Goal: Navigation & Orientation: Find specific page/section

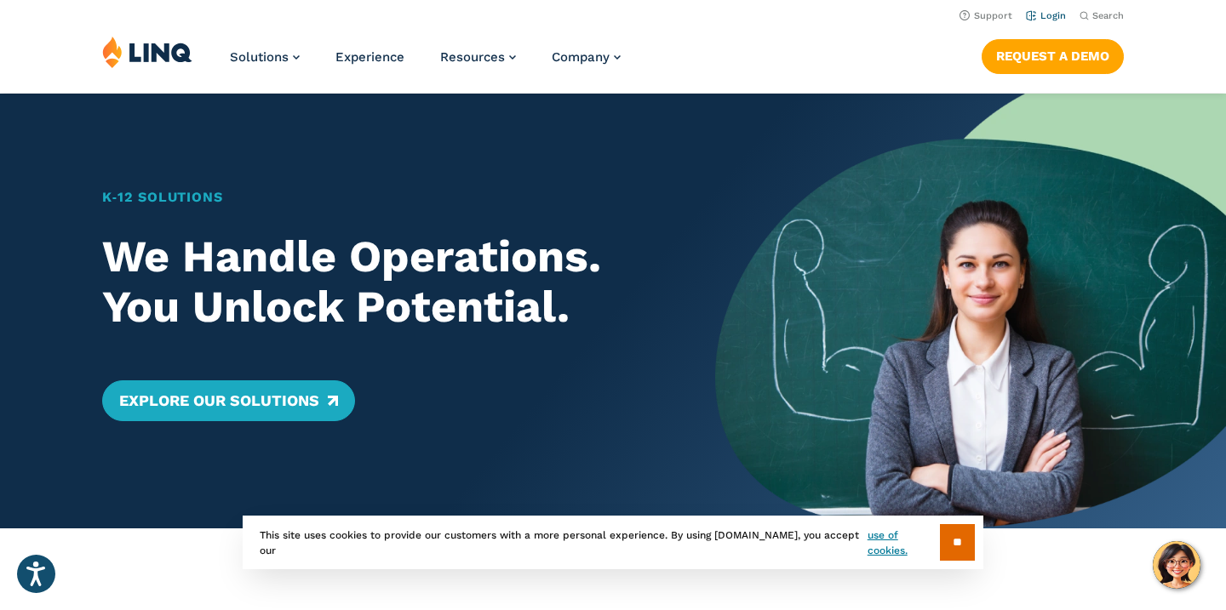
click at [1054, 20] on link "Login" at bounding box center [1046, 15] width 40 height 11
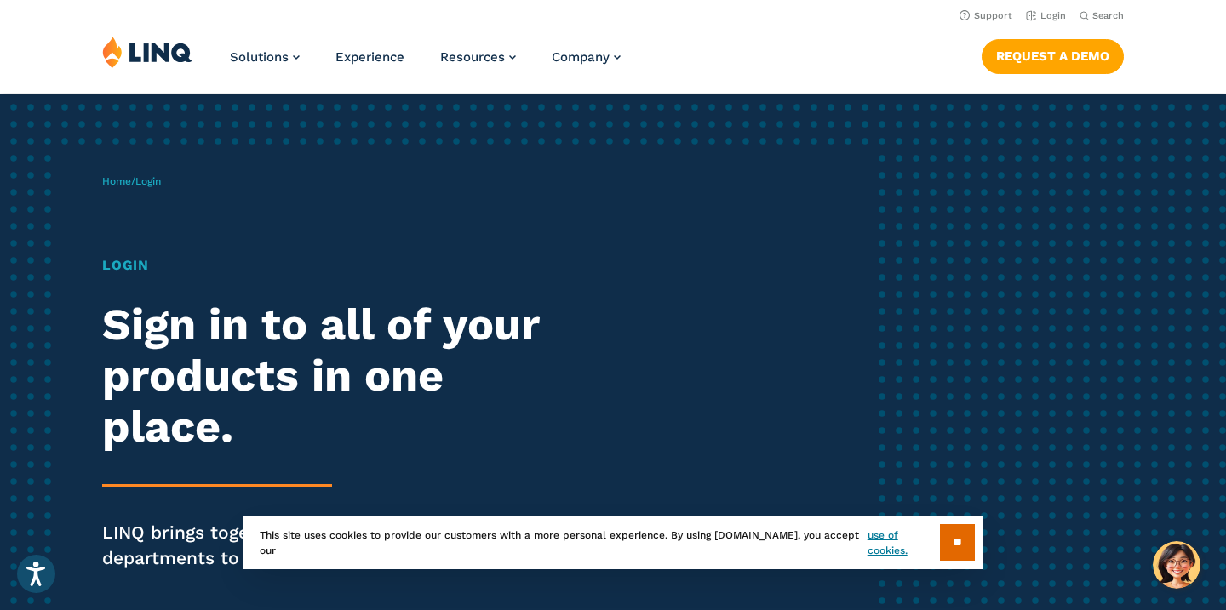
click at [1159, 204] on div "Home / Login Login Sign in to all of your products in one place. LINQ brings to…" at bounding box center [613, 396] width 1226 height 605
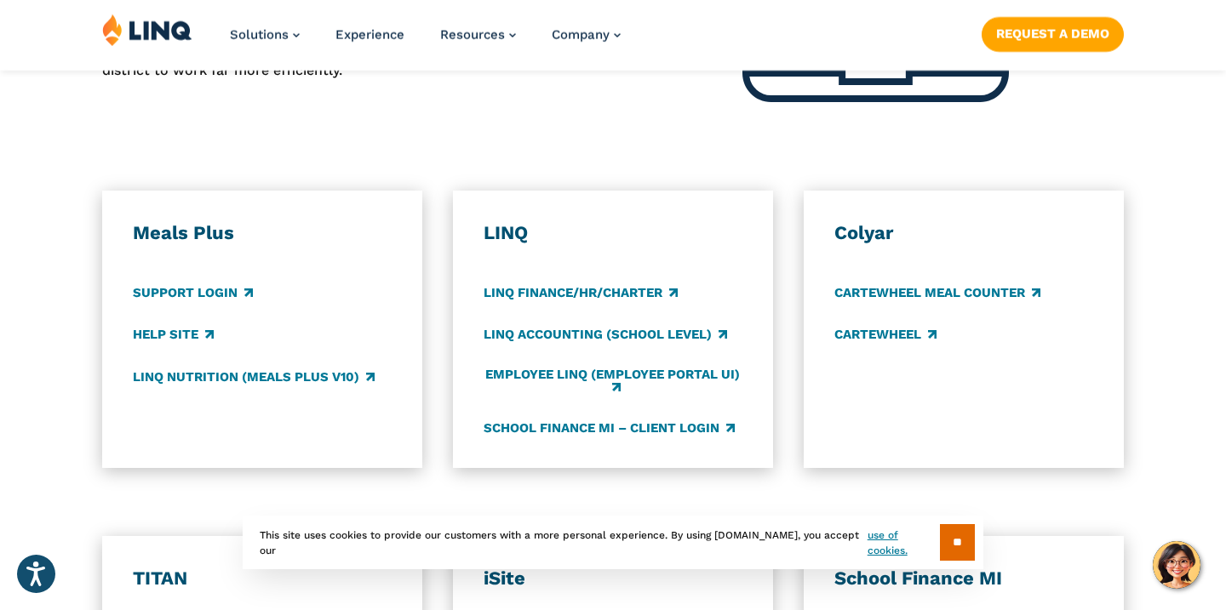
scroll to position [919, 0]
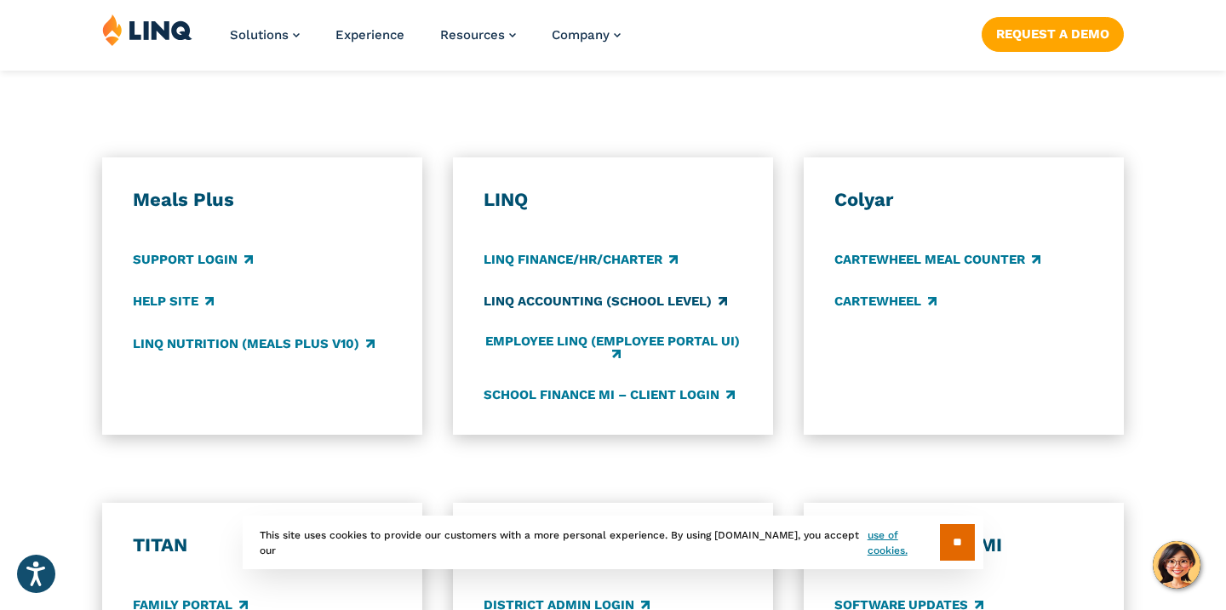
click at [693, 301] on link "LINQ Accounting (school level)" at bounding box center [605, 302] width 243 height 19
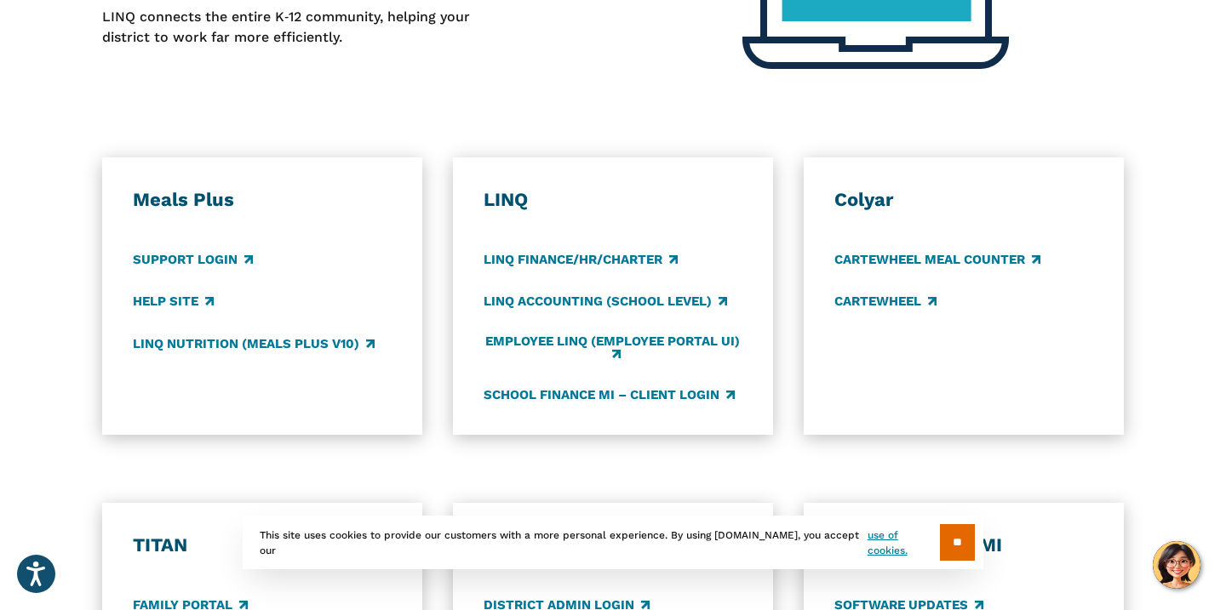
click at [595, 405] on div "LINQ LINQ Finance/HR/Charter LINQ Accounting (school level) Employee LINQ (Empl…" at bounding box center [613, 296] width 320 height 278
click at [585, 395] on link "School Finance MI – Client Login" at bounding box center [609, 395] width 251 height 19
click at [1187, 232] on div "Meals Plus Support Login Help Site LINQ Nutrition (Meals Plus v10) [GEOGRAPHIC_…" at bounding box center [613, 296] width 1226 height 278
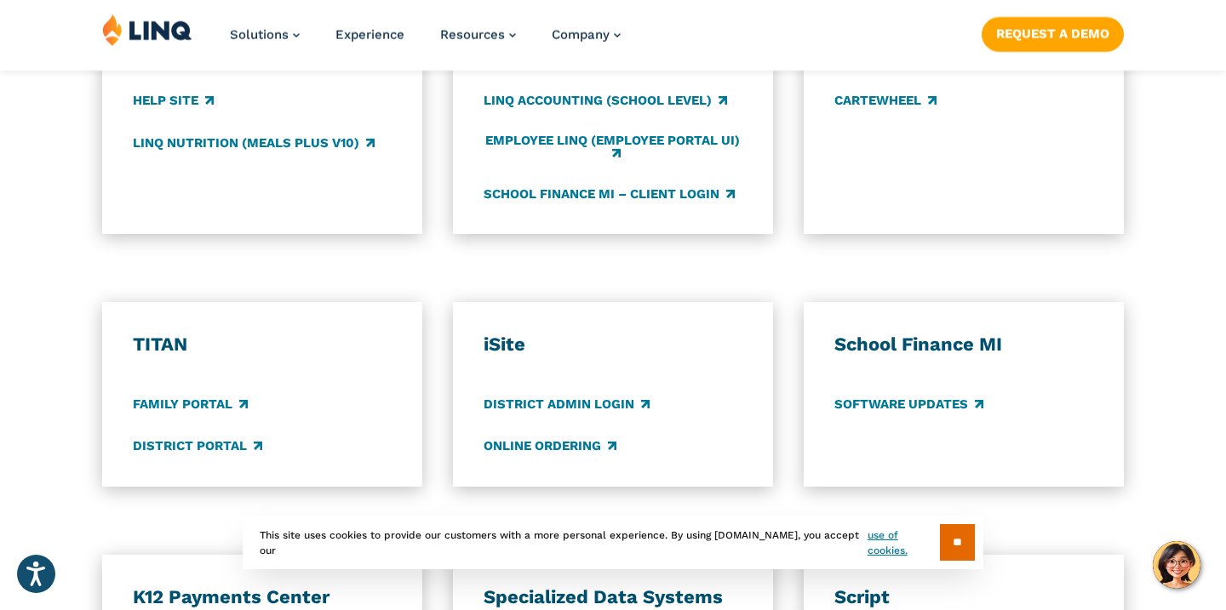
scroll to position [1124, 0]
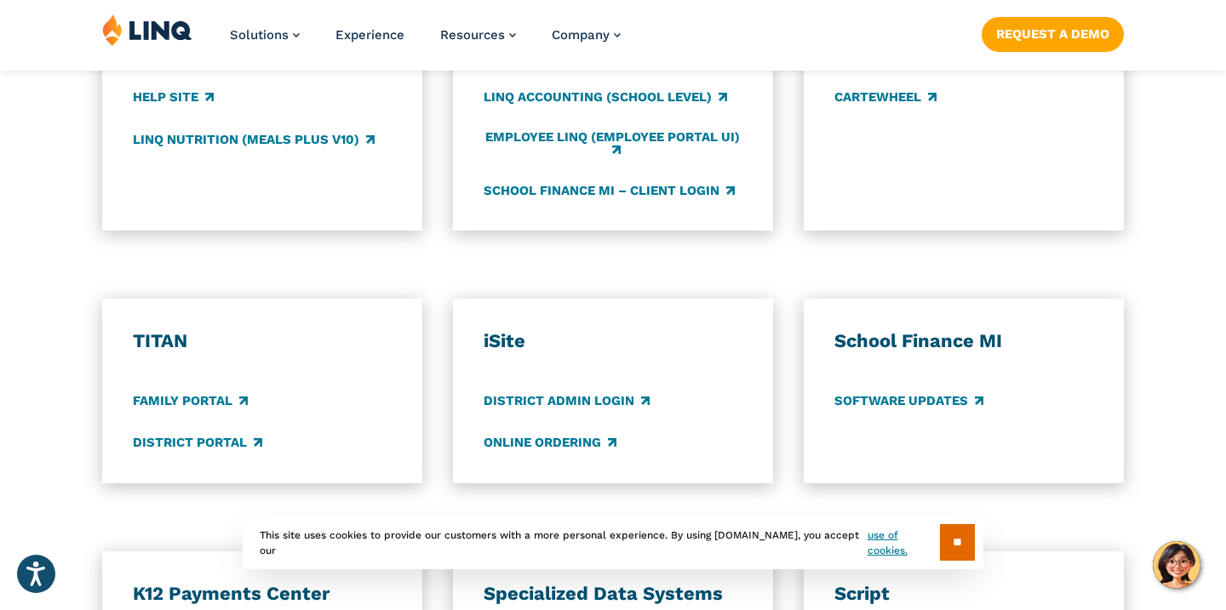
click at [1171, 123] on div "Meals Plus Support Login Help Site LINQ Nutrition (Meals Plus v10) LINQ LINQ Fi…" at bounding box center [613, 92] width 1226 height 278
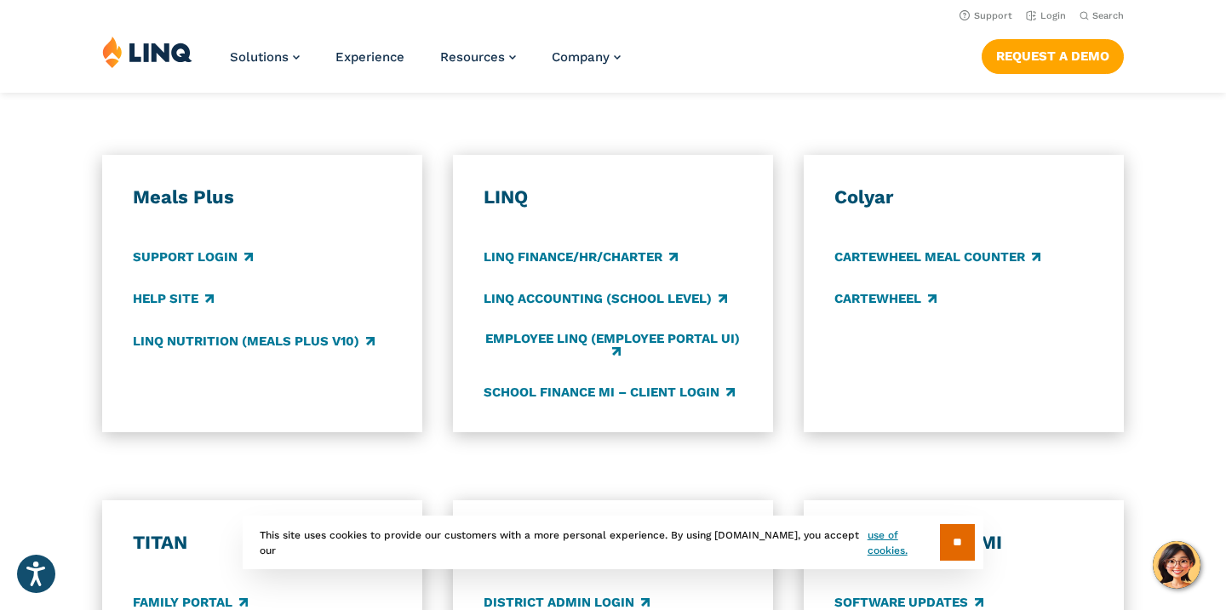
scroll to position [919, 0]
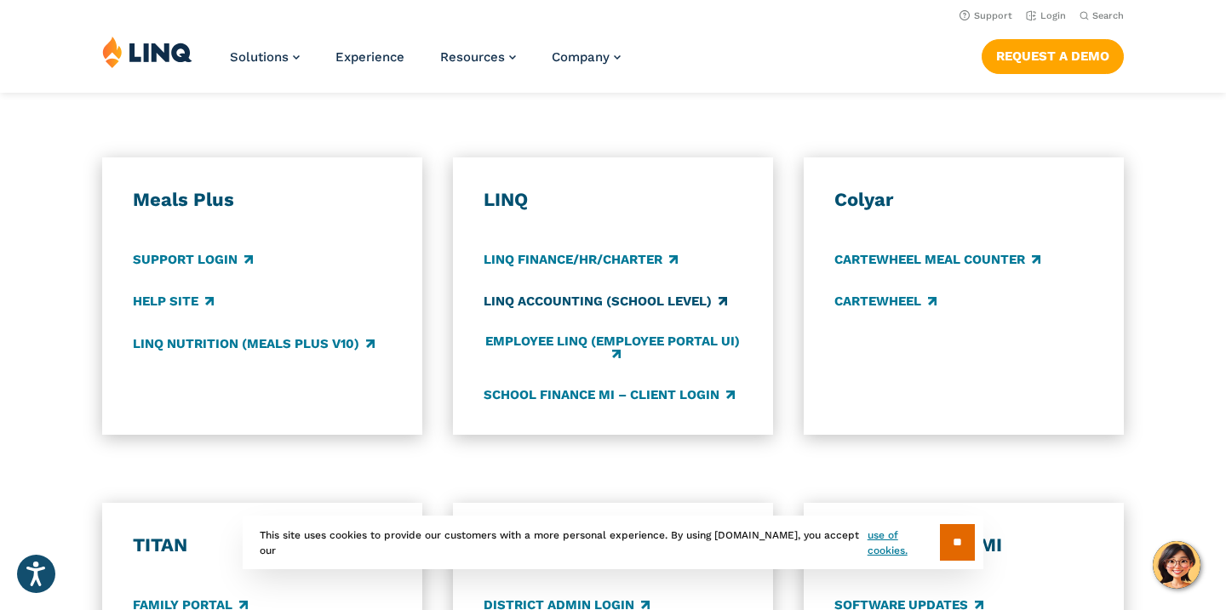
click at [691, 300] on link "LINQ Accounting (school level)" at bounding box center [605, 302] width 243 height 19
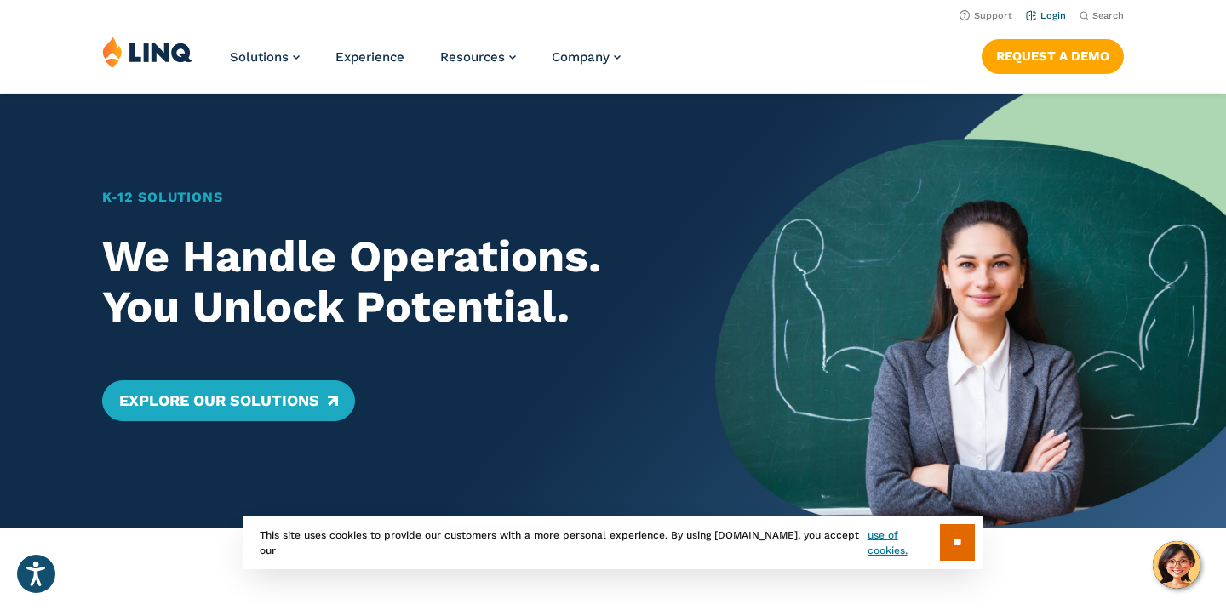
click at [1056, 14] on link "Login" at bounding box center [1046, 15] width 40 height 11
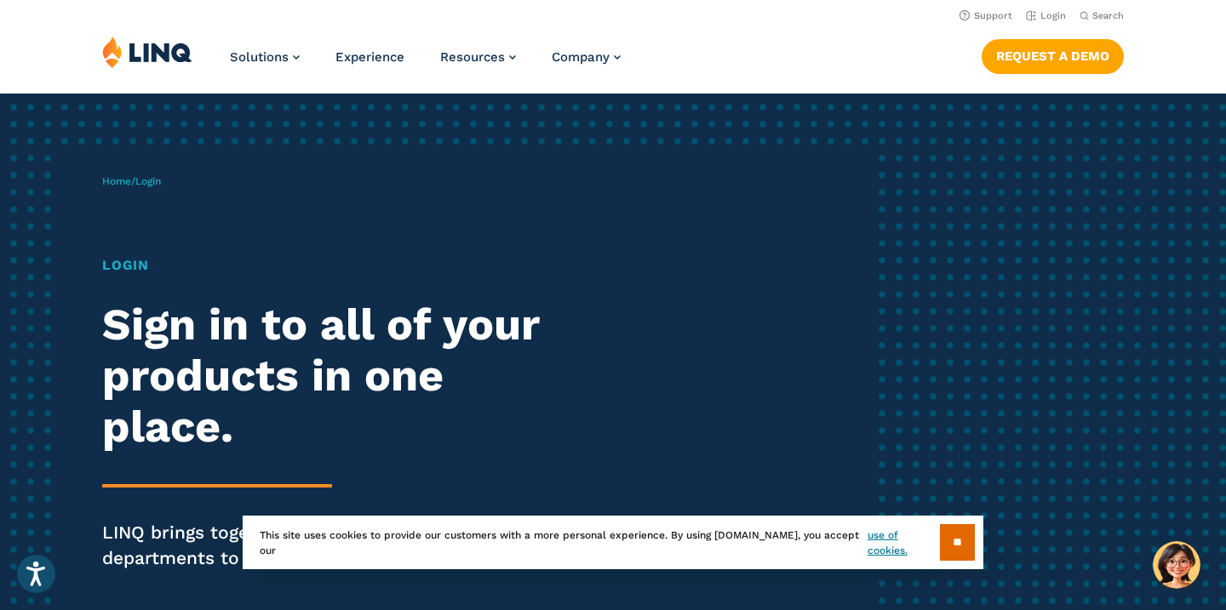
click at [1086, 263] on div "Home / Login Login Sign in to all of your products in one place. LINQ brings to…" at bounding box center [613, 396] width 1226 height 605
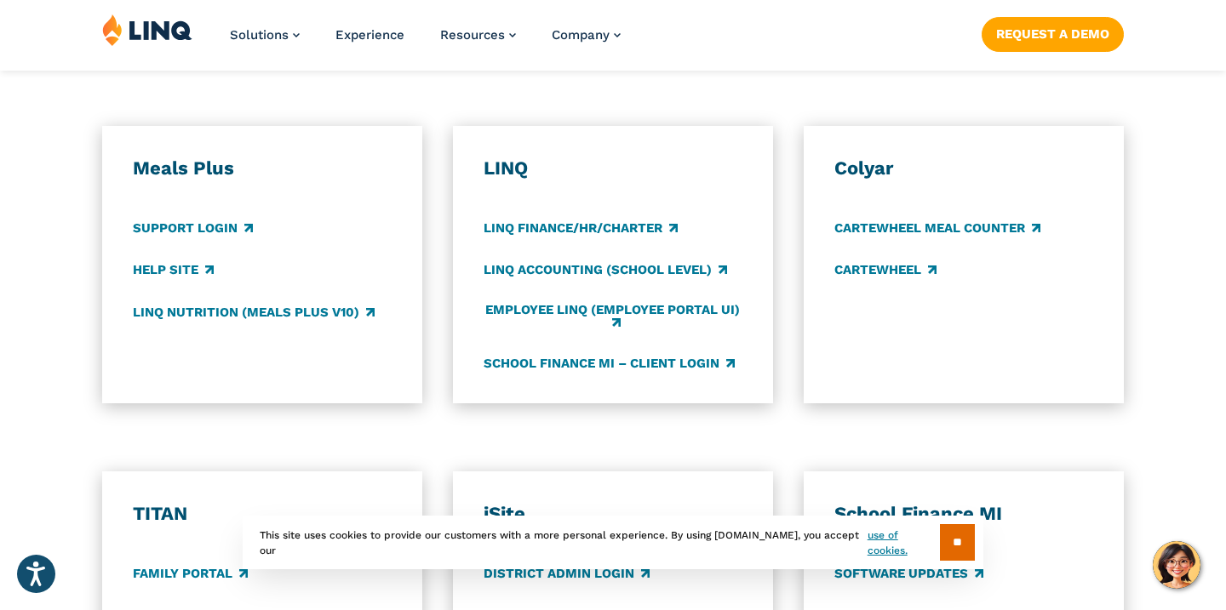
scroll to position [953, 0]
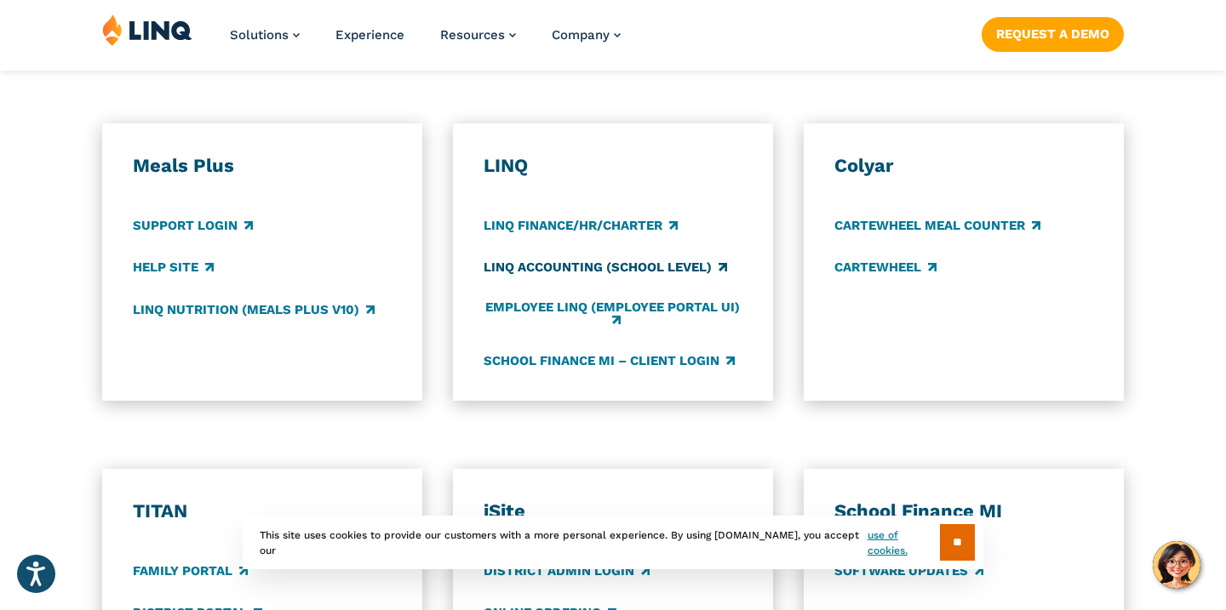
click at [689, 264] on link "LINQ Accounting (school level)" at bounding box center [605, 268] width 243 height 19
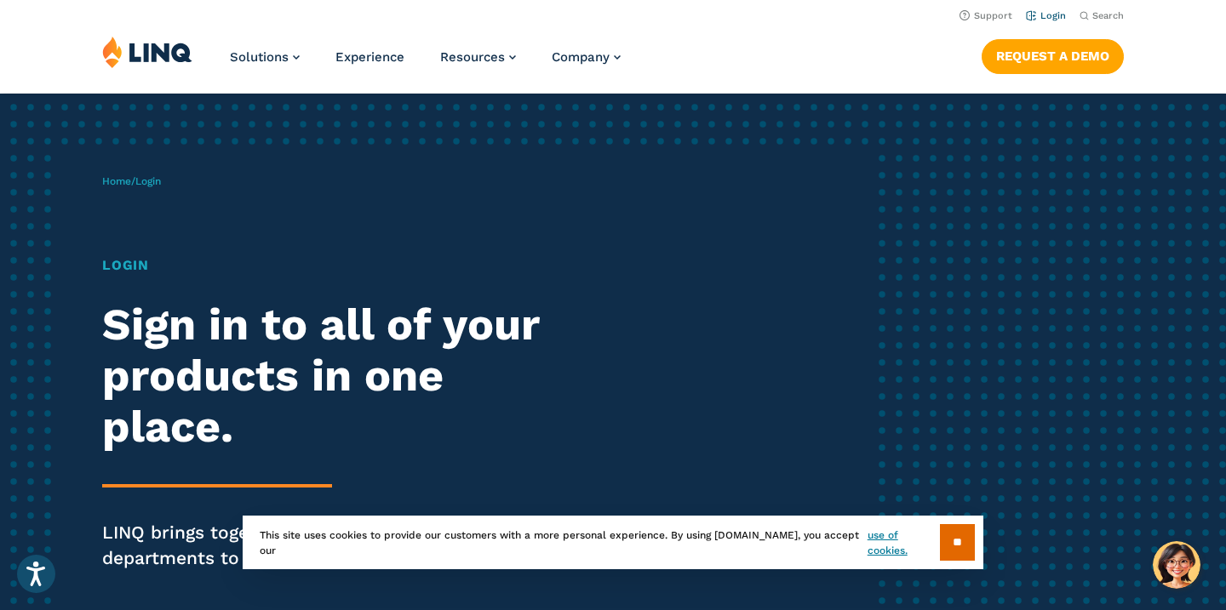
click at [1052, 15] on link "Login" at bounding box center [1046, 15] width 40 height 11
click at [1046, 279] on div "Home / Login Login Sign in to all of your products in one place. LINQ brings to…" at bounding box center [613, 396] width 1226 height 605
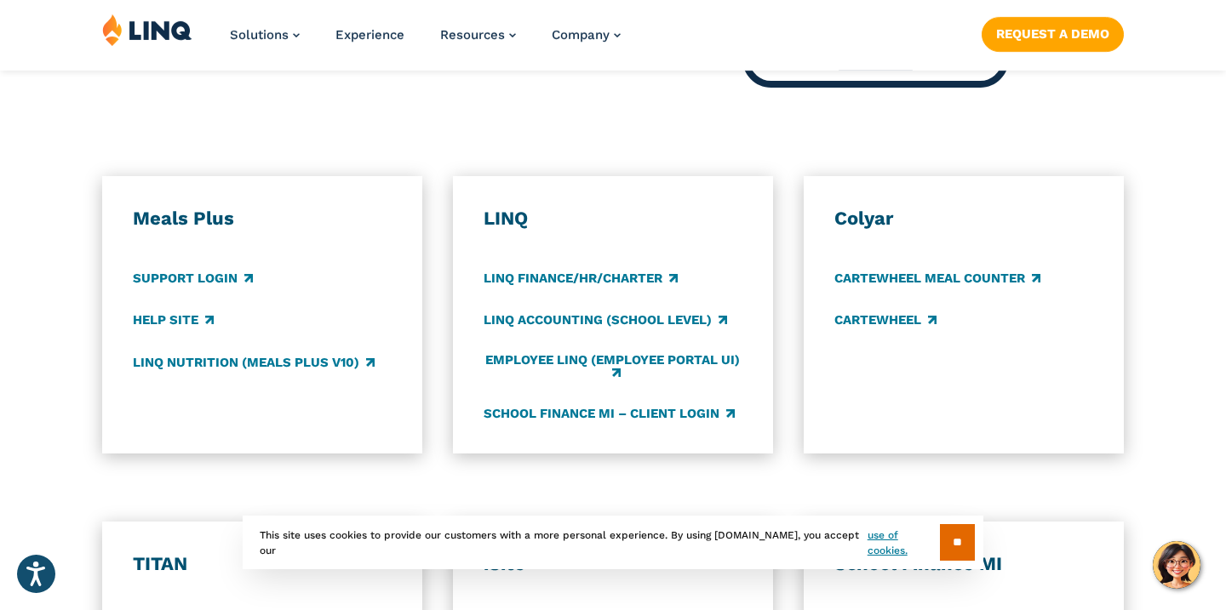
scroll to position [919, 0]
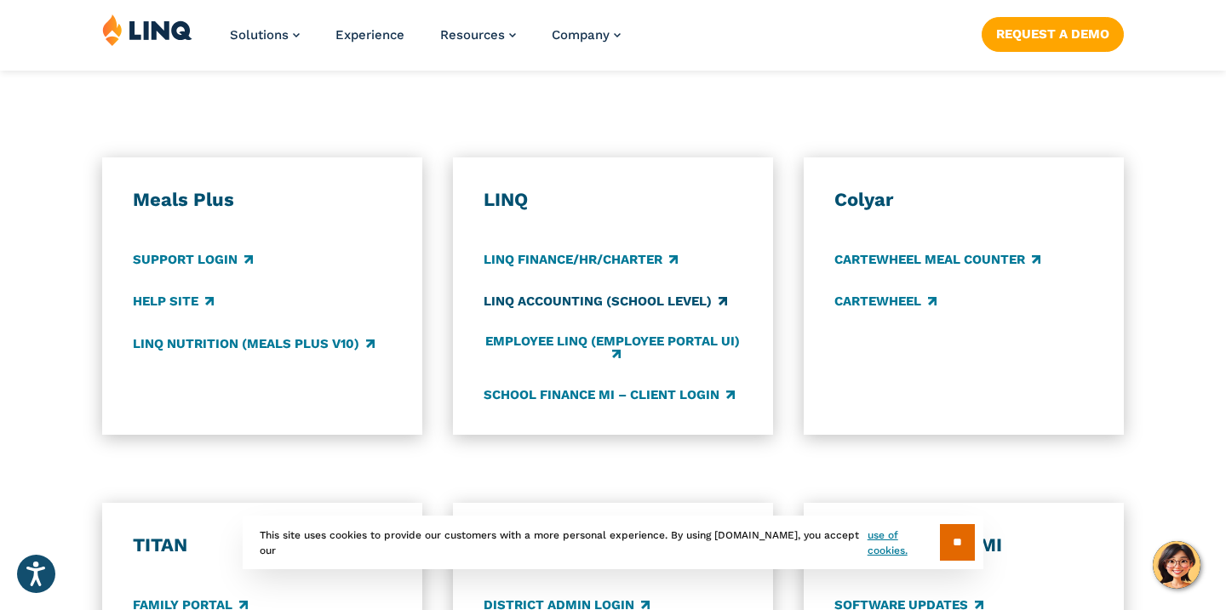
click at [700, 301] on link "LINQ Accounting (school level)" at bounding box center [605, 302] width 243 height 19
